Goal: Transaction & Acquisition: Purchase product/service

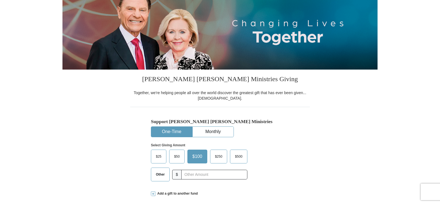
scroll to position [92, 0]
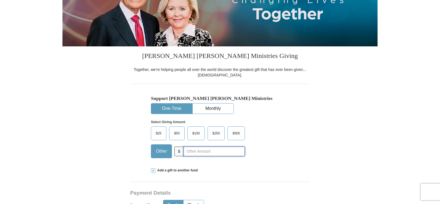
click at [189, 153] on input "text" at bounding box center [213, 152] width 61 height 10
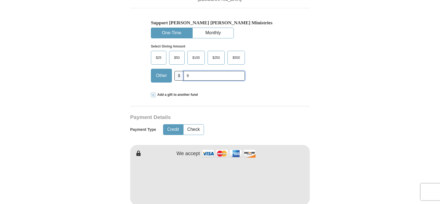
scroll to position [172, 0]
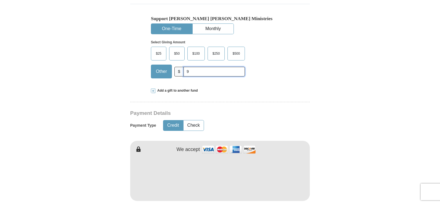
type input "9"
type input "[PERSON_NAME]"
type input "Omowole"
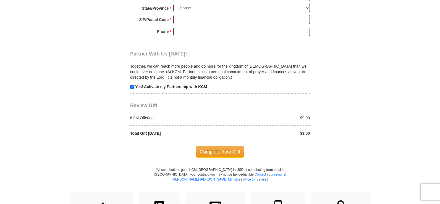
scroll to position [509, 0]
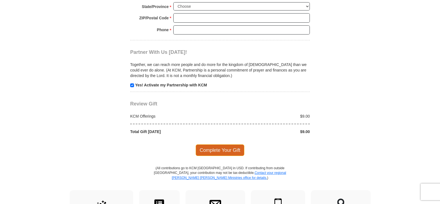
click at [214, 151] on span "Complete Your Gift" at bounding box center [220, 150] width 49 height 12
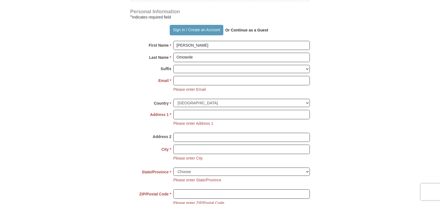
scroll to position [373, 0]
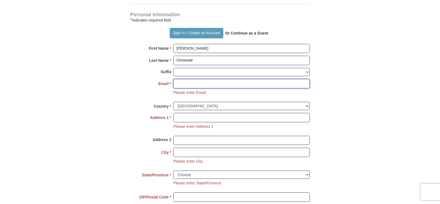
click at [191, 86] on input "Email *" at bounding box center [241, 83] width 136 height 9
type input "[EMAIL_ADDRESS][DOMAIN_NAME]"
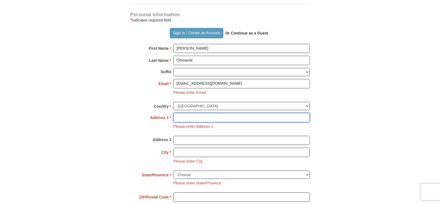
type input "[STREET_ADDRESS][PERSON_NAME]"
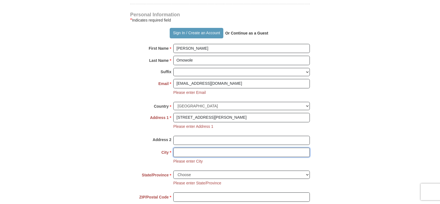
type input "[GEOGRAPHIC_DATA]"
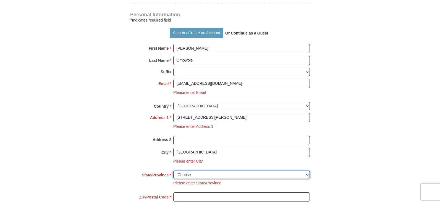
select select "[GEOGRAPHIC_DATA]"
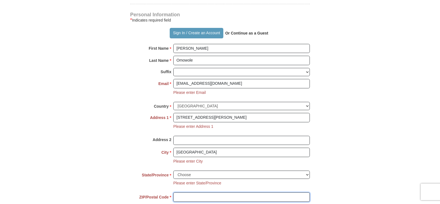
type input "75051"
type input "9038846744"
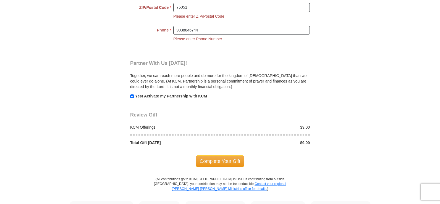
scroll to position [564, 0]
click at [227, 162] on span "Complete Your Gift" at bounding box center [220, 161] width 49 height 12
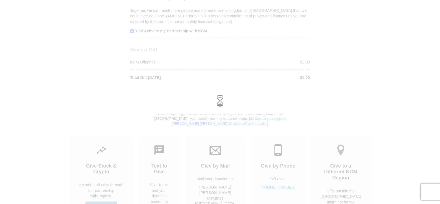
scroll to position [531, 0]
